Goal: Information Seeking & Learning: Find specific fact

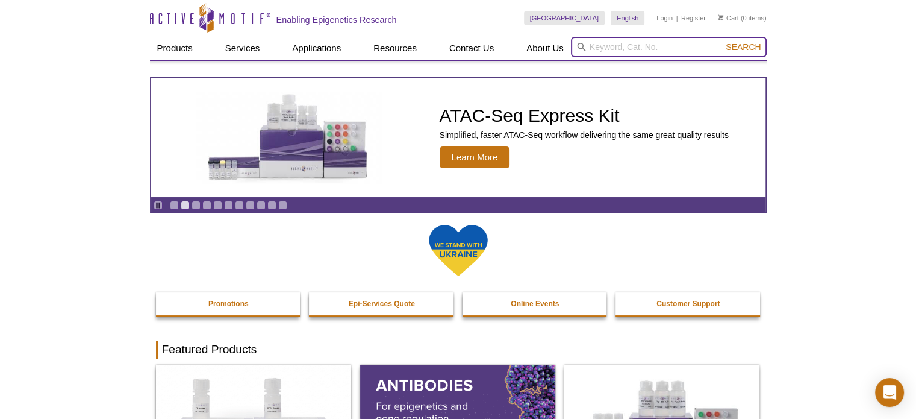
click at [622, 48] on input "search" at bounding box center [669, 47] width 196 height 20
type input "91396"
click at [722, 42] on button "Search" at bounding box center [743, 47] width 42 height 11
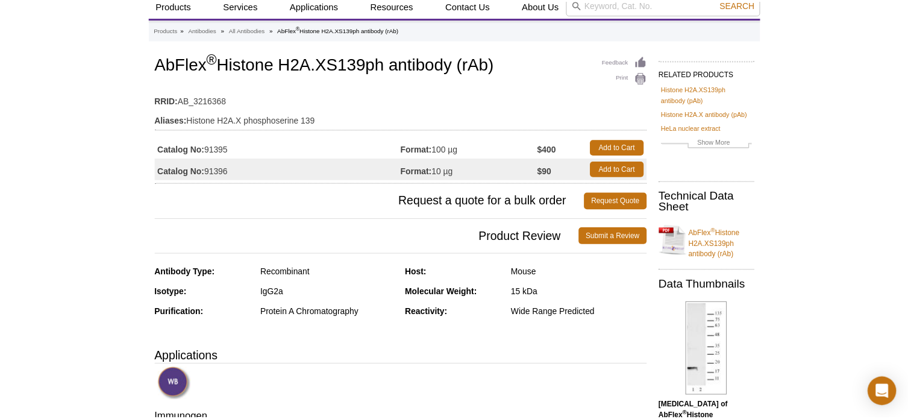
scroll to position [42, 0]
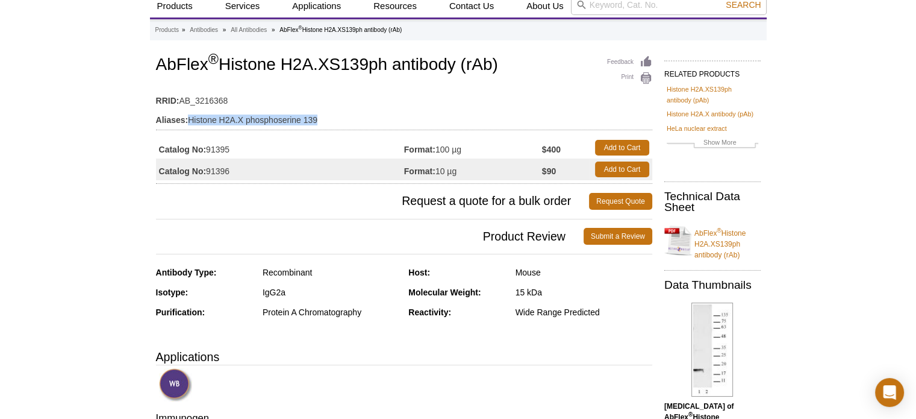
drag, startPoint x: 189, startPoint y: 117, endPoint x: 322, endPoint y: 117, distance: 133.1
click at [322, 117] on td "Aliases: Histone H2A.X phosphoserine 139" at bounding box center [404, 116] width 496 height 19
copy td "Histone H2A.X phosphoserine 139"
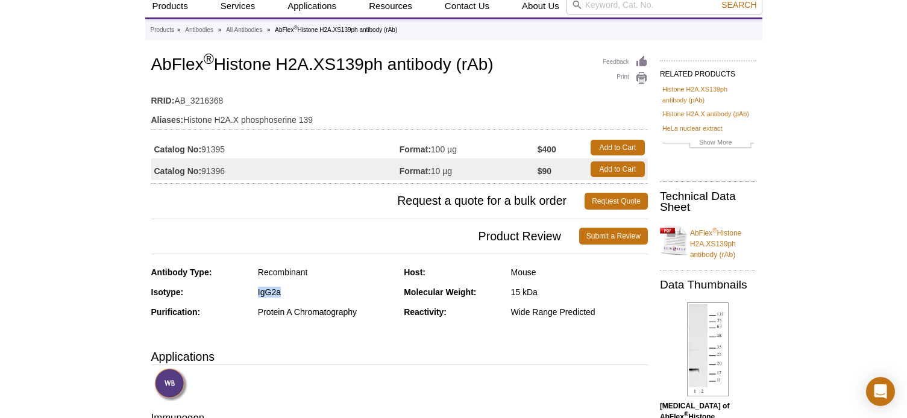
copy div "IgG2a"
drag, startPoint x: 280, startPoint y: 292, endPoint x: 248, endPoint y: 296, distance: 32.2
click at [243, 295] on div "Isotype: IgG2a" at bounding box center [273, 297] width 244 height 20
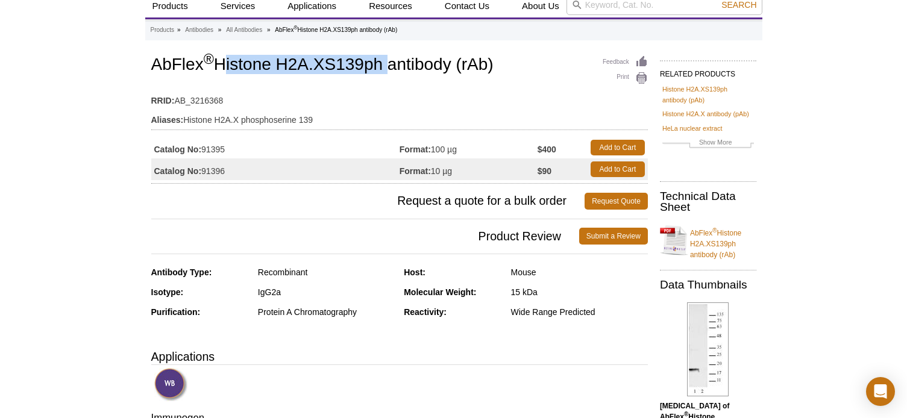
drag, startPoint x: 220, startPoint y: 63, endPoint x: 387, endPoint y: 63, distance: 166.9
click at [387, 63] on h1 "AbFlex ® Histone H2A.XS139ph antibody (rAb)" at bounding box center [399, 65] width 496 height 20
copy h1 "Histone H2A.XS139ph"
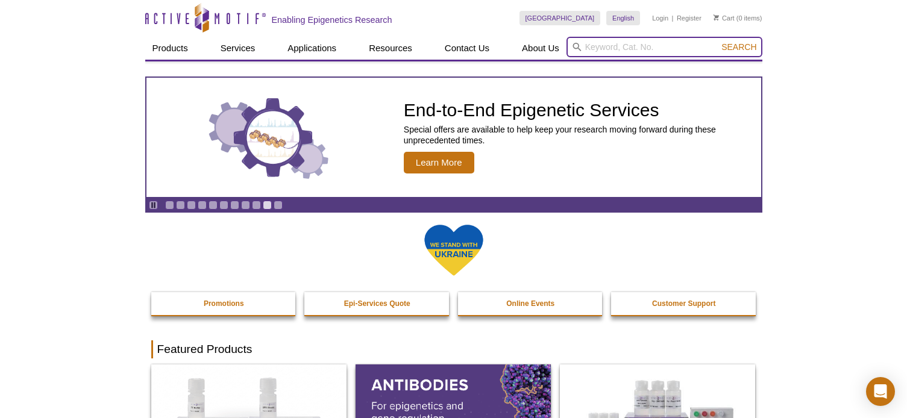
click at [650, 52] on input "search" at bounding box center [664, 47] width 196 height 20
paste input "Histone H2A.XS139ph"
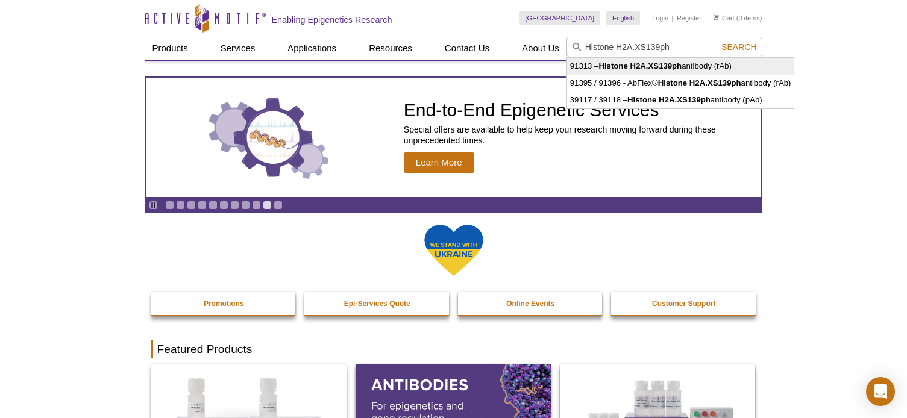
click at [671, 66] on strong "Histone H2A.XS139ph" at bounding box center [639, 65] width 83 height 9
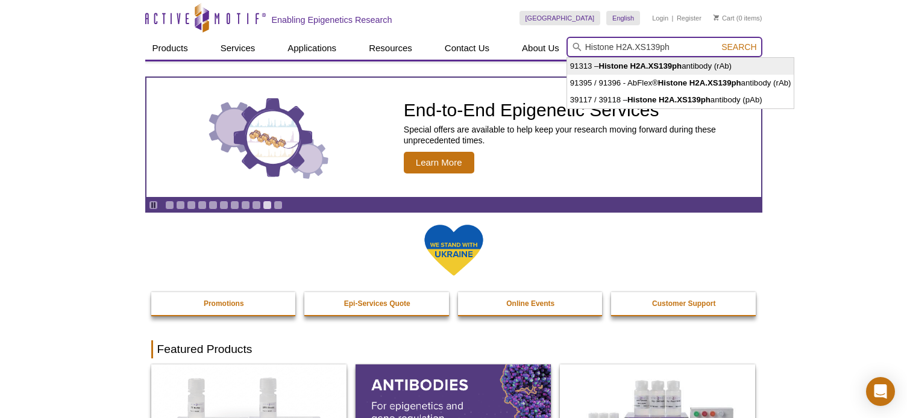
type input "91313 – Histone H2A.XS139ph antibody (rAb)"
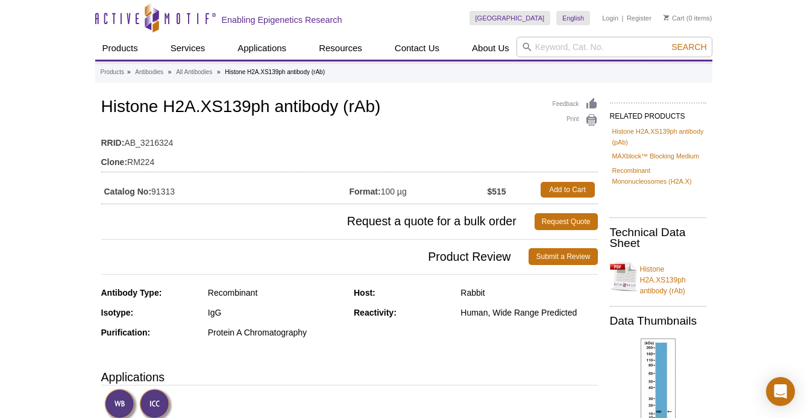
drag, startPoint x: 177, startPoint y: 193, endPoint x: 153, endPoint y: 194, distance: 24.1
click at [153, 194] on td "Catalog No: 91313" at bounding box center [225, 190] width 248 height 22
copy td "91313"
click at [133, 13] on icon "Active Motif Logo" at bounding box center [155, 18] width 120 height 30
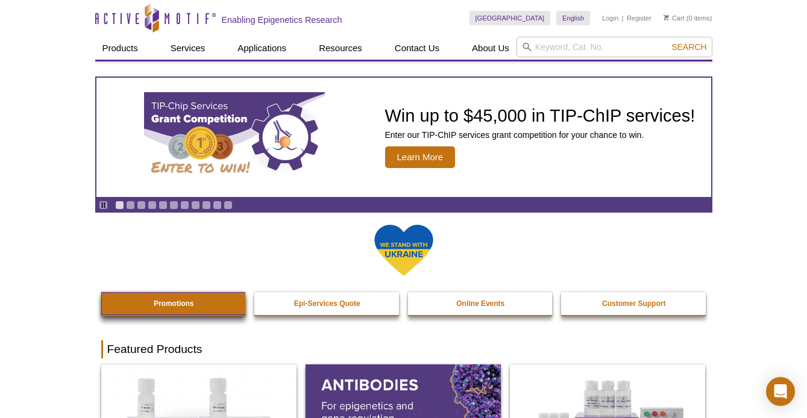
click at [164, 301] on strong "Promotions" at bounding box center [174, 303] width 40 height 8
